Goal: Information Seeking & Learning: Compare options

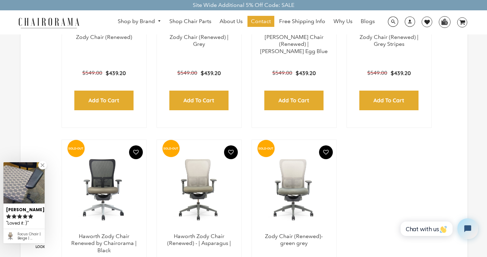
scroll to position [344, 0]
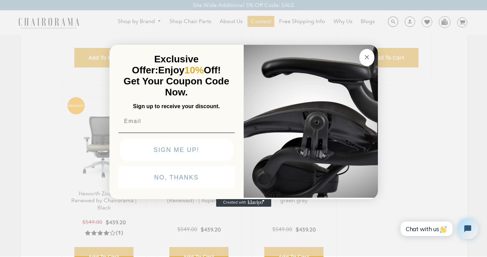
click at [364, 55] on circle "Close dialog" at bounding box center [367, 57] width 8 height 8
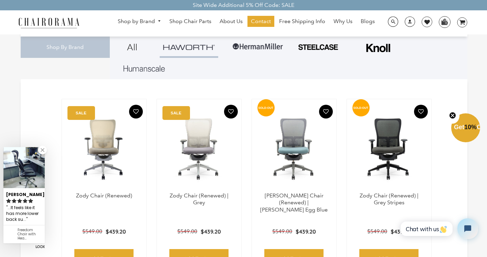
scroll to position [138, 0]
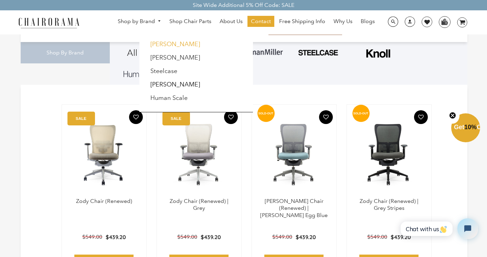
click at [165, 44] on link "Haworth" at bounding box center [175, 44] width 50 height 8
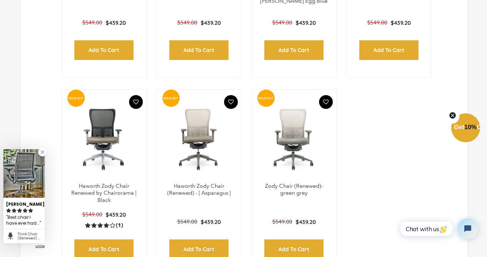
scroll to position [379, 0]
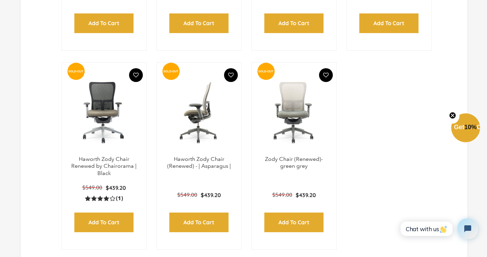
click at [189, 109] on img at bounding box center [199, 113] width 71 height 86
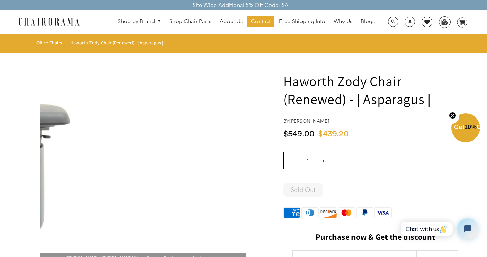
click at [252, 146] on div "[PERSON_NAME] [PERSON_NAME] Chair (Renewed) - | Asparagus | - chairorama Click …" at bounding box center [143, 158] width 246 height 207
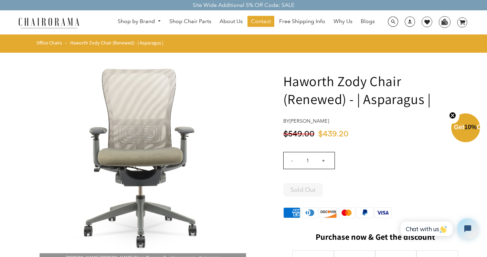
click at [261, 147] on div "[PERSON_NAME] [PERSON_NAME] Chair (Renewed) - | Asparagus | - chairorama Click …" at bounding box center [143, 158] width 246 height 207
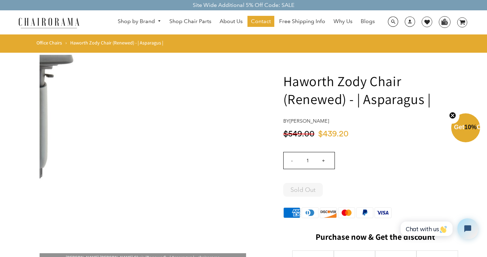
click at [234, 162] on img at bounding box center [143, 158] width 207 height 207
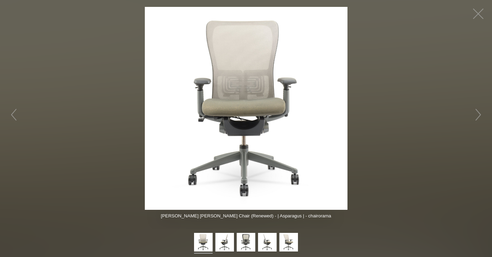
click at [334, 167] on img at bounding box center [246, 108] width 203 height 203
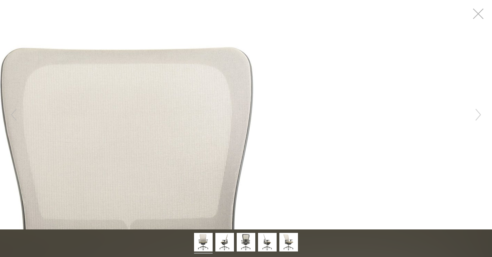
click at [473, 11] on button "button" at bounding box center [478, 13] width 21 height 21
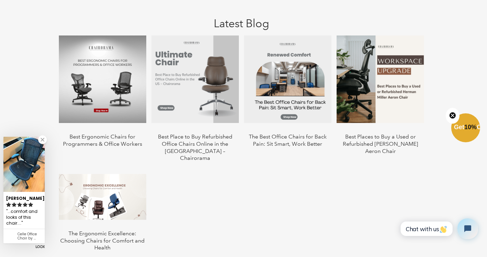
scroll to position [681, 0]
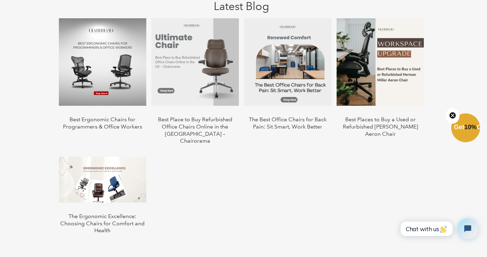
click at [88, 50] on img at bounding box center [102, 61] width 87 height 87
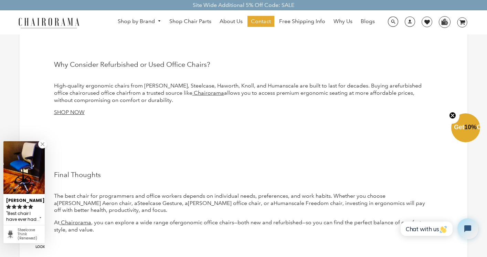
scroll to position [3237, 0]
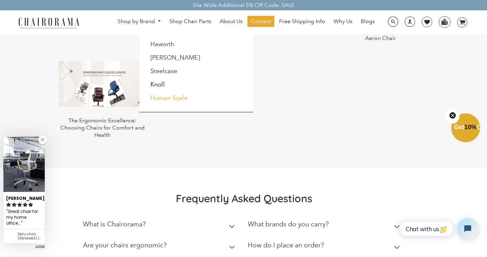
click at [171, 100] on link "Human Scale" at bounding box center [168, 98] width 37 height 8
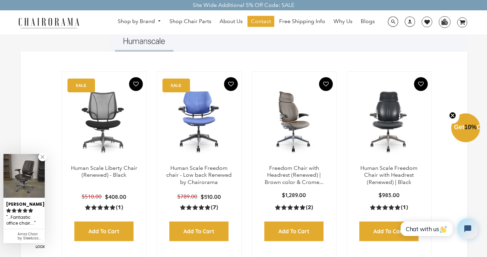
click at [300, 124] on img at bounding box center [294, 122] width 71 height 86
